Goal: Find specific page/section: Find specific page/section

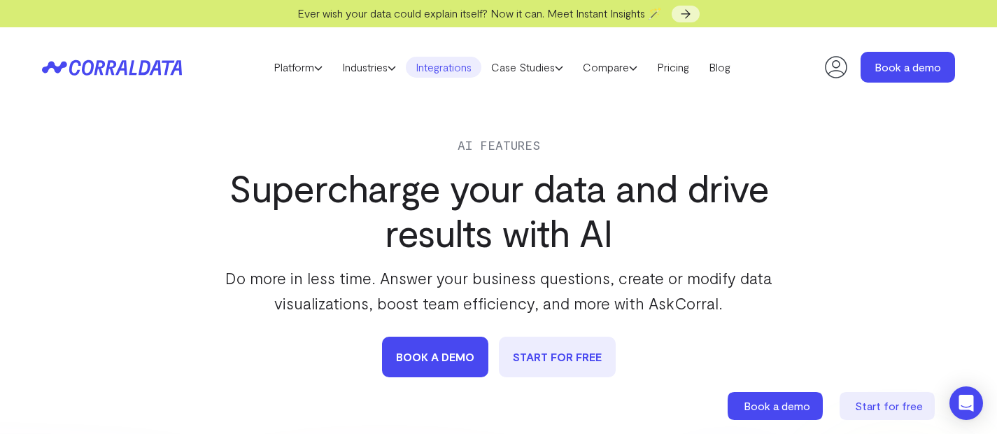
click at [454, 69] on link "Integrations" at bounding box center [444, 67] width 76 height 21
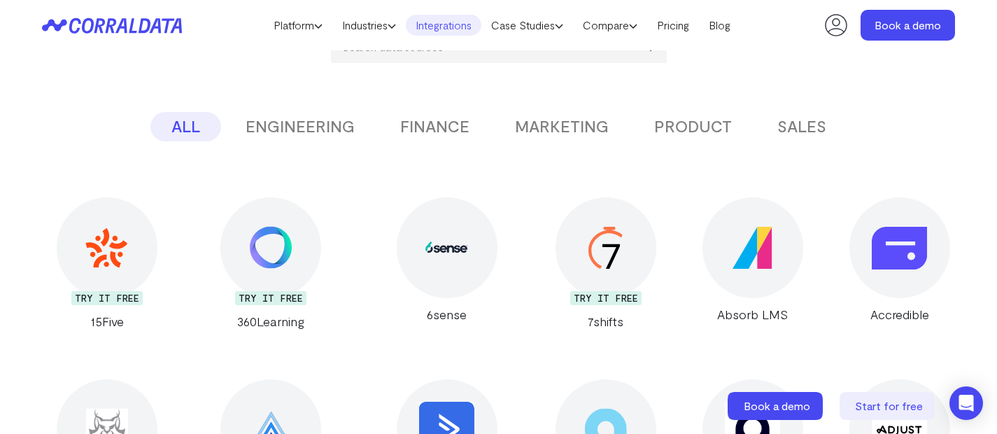
scroll to position [227, 0]
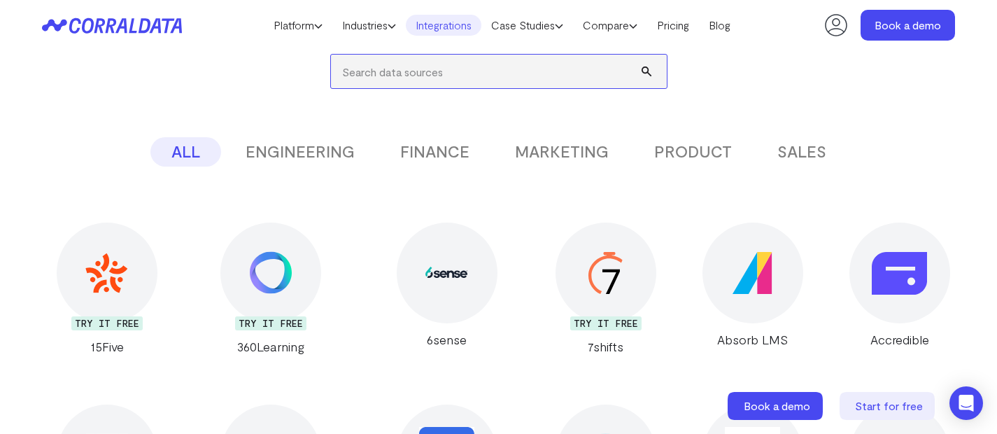
click at [511, 78] on input "search" at bounding box center [499, 72] width 336 height 34
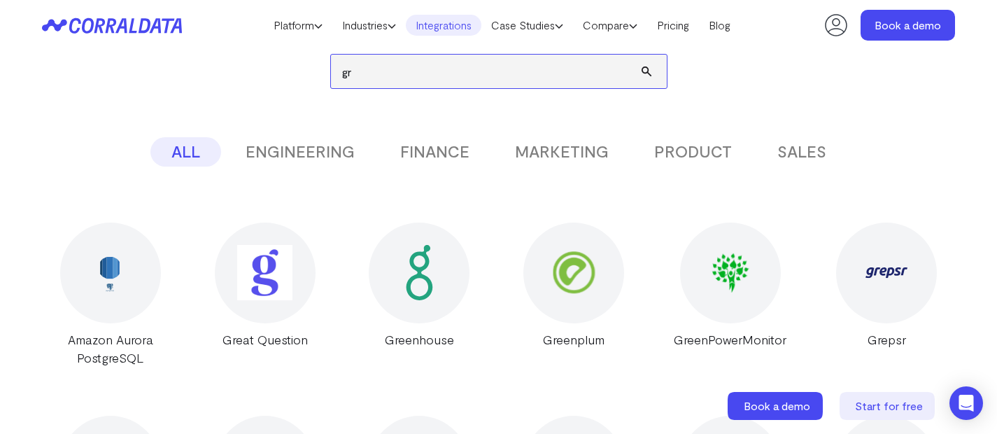
type input "g"
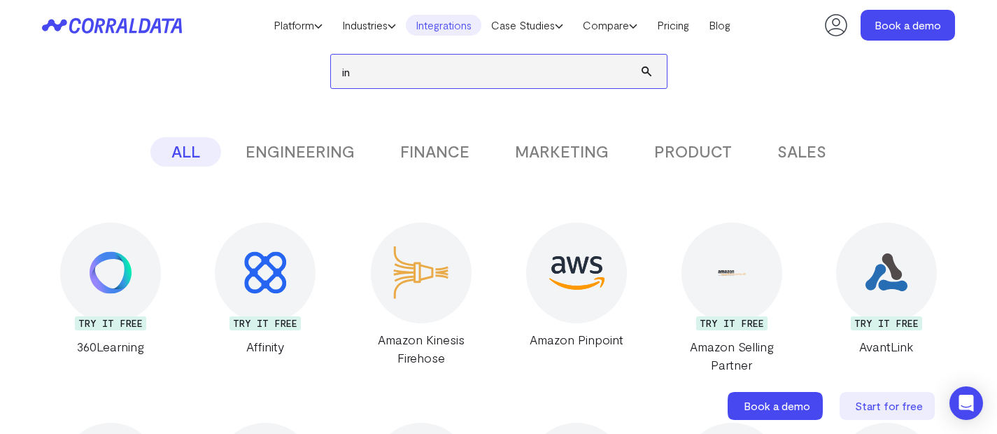
type input "i"
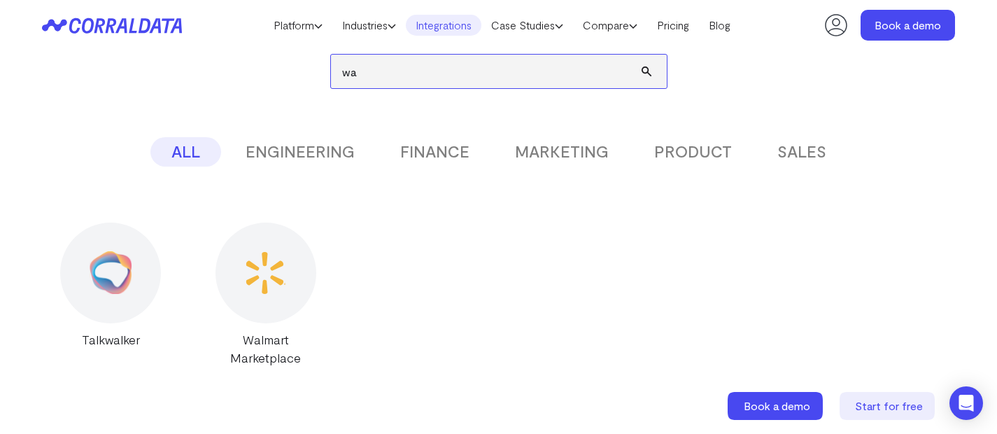
type input "w"
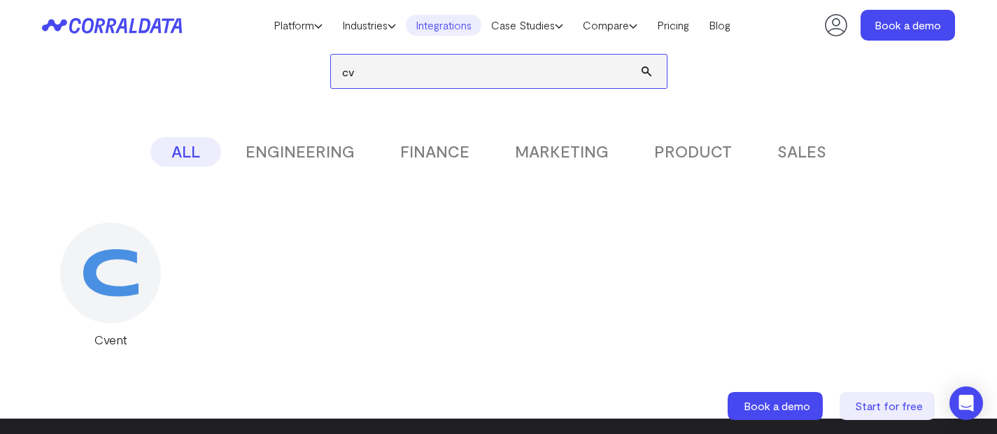
type input "c"
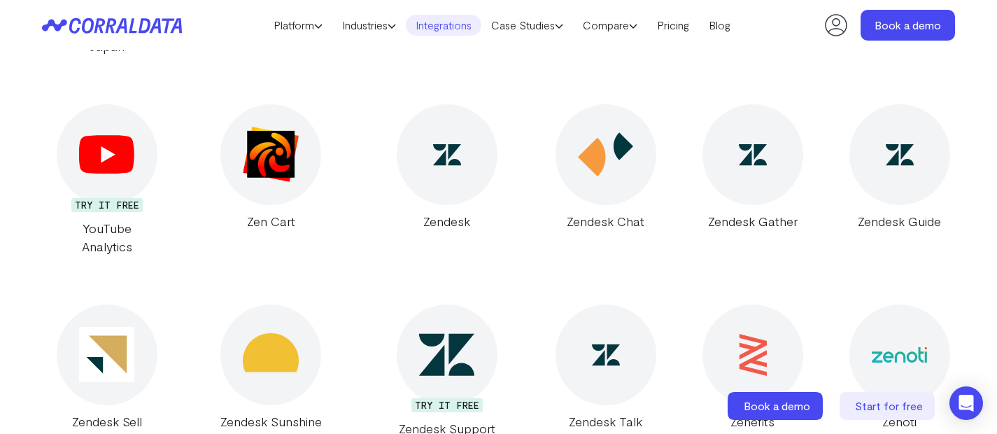
scroll to position [26428, 0]
